Goal: Find specific page/section

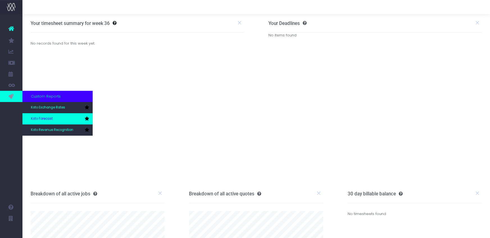
click at [56, 119] on link "Koto Forecast" at bounding box center [57, 118] width 70 height 11
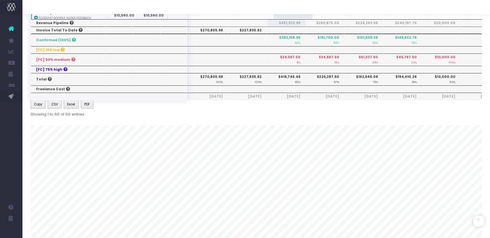
scroll to position [213, 0]
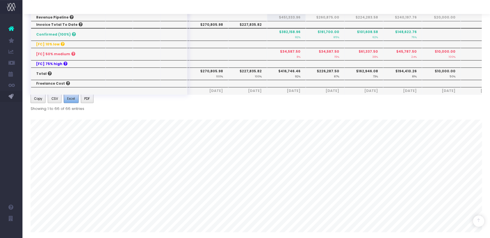
click at [71, 99] on span "Excel" at bounding box center [71, 98] width 8 height 5
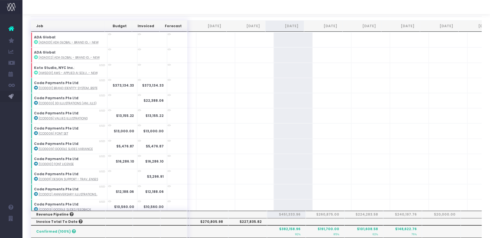
scroll to position [11, 0]
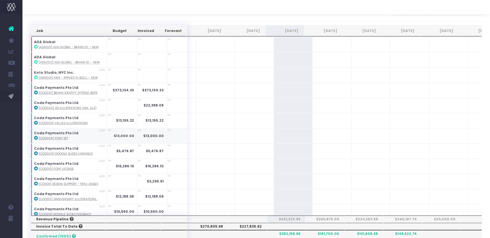
click at [31, 128] on link "Koto Revenue Recognition" at bounding box center [26, 130] width 8 height 11
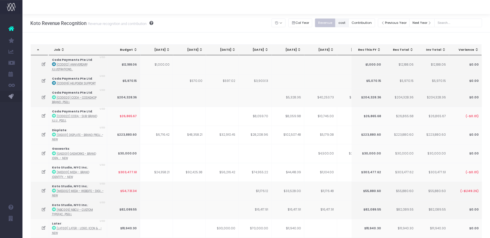
click at [345, 22] on button "cost" at bounding box center [341, 23] width 13 height 9
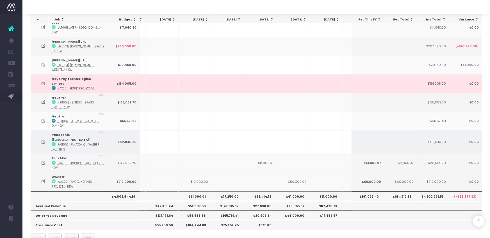
scroll to position [202, 0]
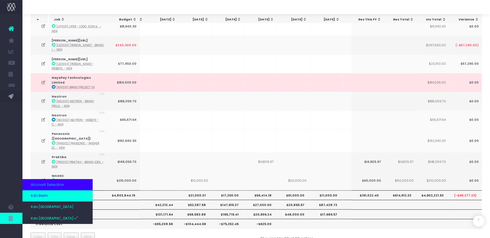
click at [55, 199] on link "Koto Berlin" at bounding box center [57, 196] width 70 height 11
